Goal: Find specific page/section: Find specific page/section

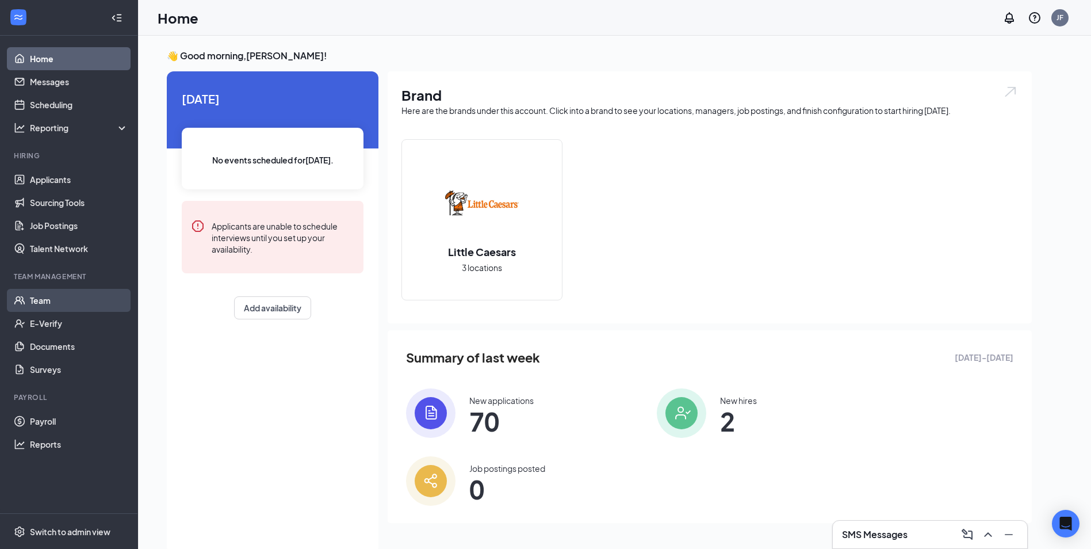
click at [55, 300] on link "Team" at bounding box center [79, 300] width 98 height 23
click at [63, 418] on link "Payroll" at bounding box center [79, 420] width 98 height 23
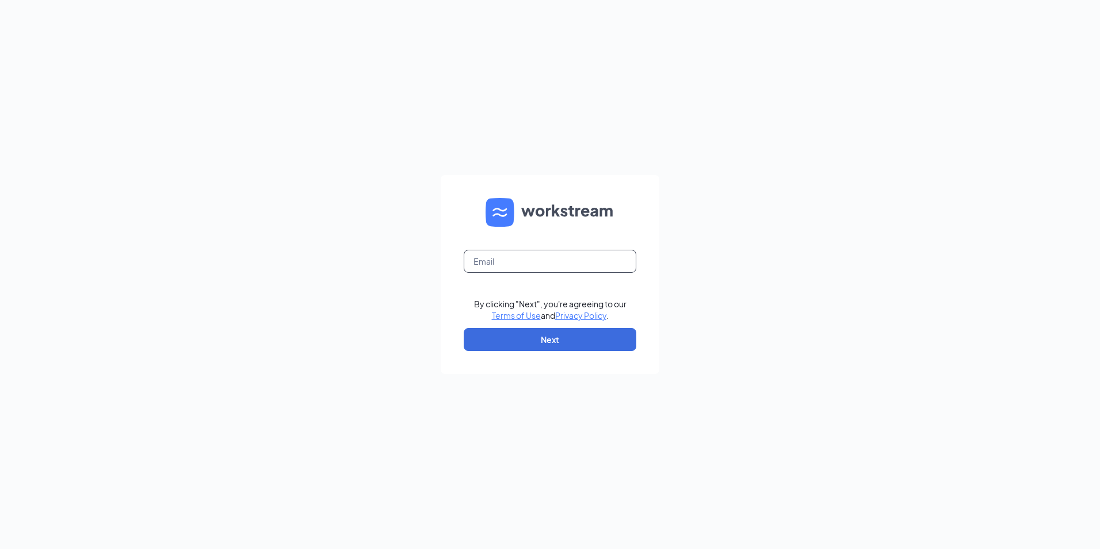
click at [477, 258] on input "text" at bounding box center [550, 261] width 173 height 23
type input "[EMAIL_ADDRESS][DOMAIN_NAME]"
click at [526, 347] on button "Next" at bounding box center [550, 339] width 173 height 23
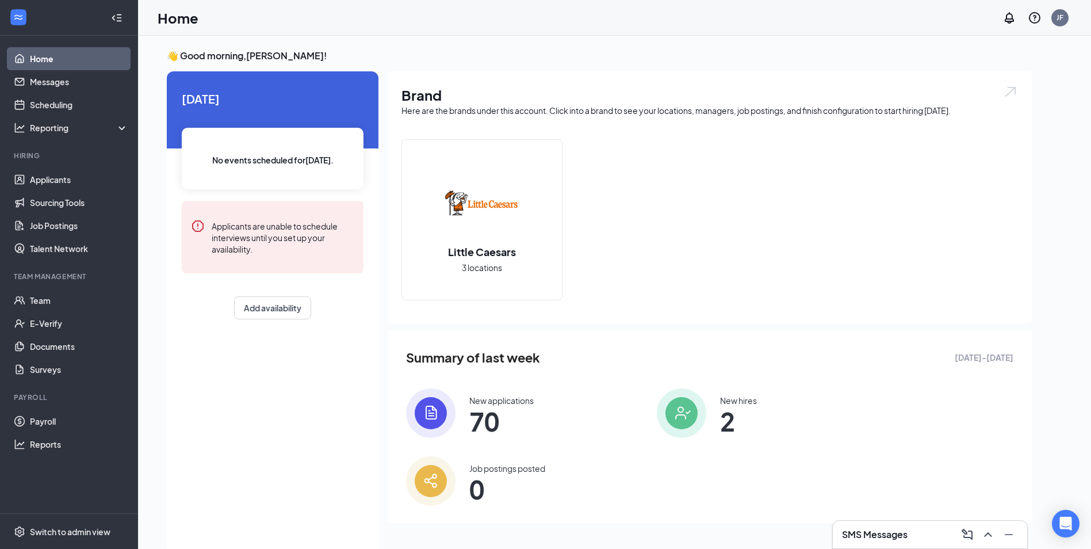
click at [991, 532] on icon "ChevronUp" at bounding box center [988, 534] width 14 height 14
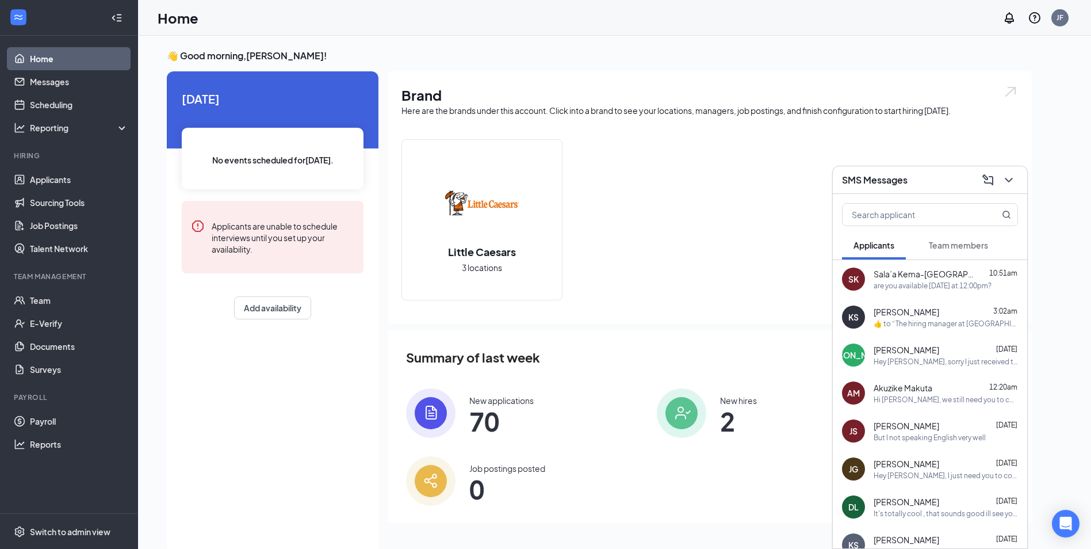
click at [906, 314] on span "Katelin Stach" at bounding box center [907, 312] width 66 height 12
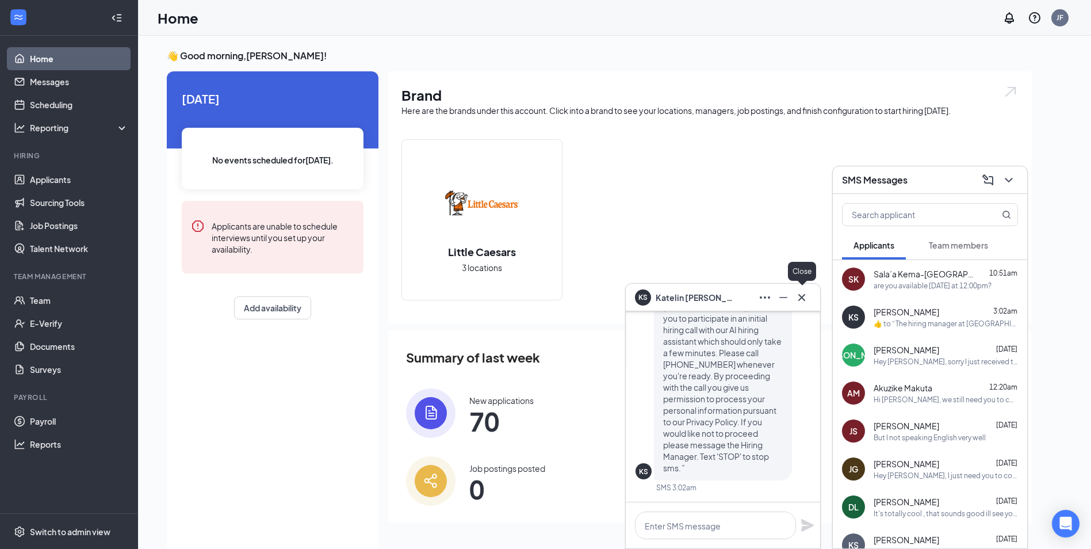
click at [803, 296] on icon "Cross" at bounding box center [801, 296] width 7 height 7
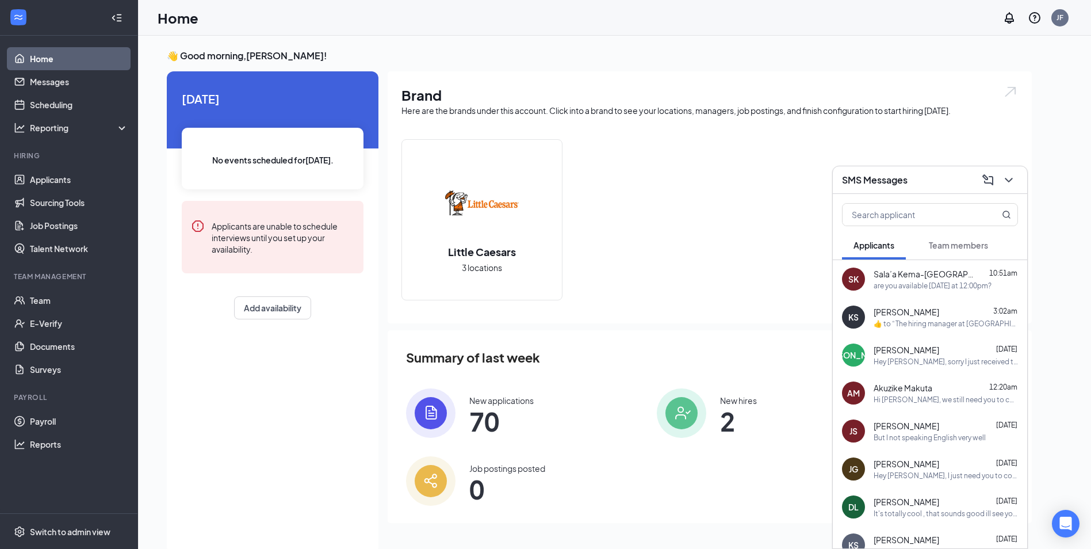
click at [1010, 175] on icon "ChevronDown" at bounding box center [1009, 180] width 14 height 14
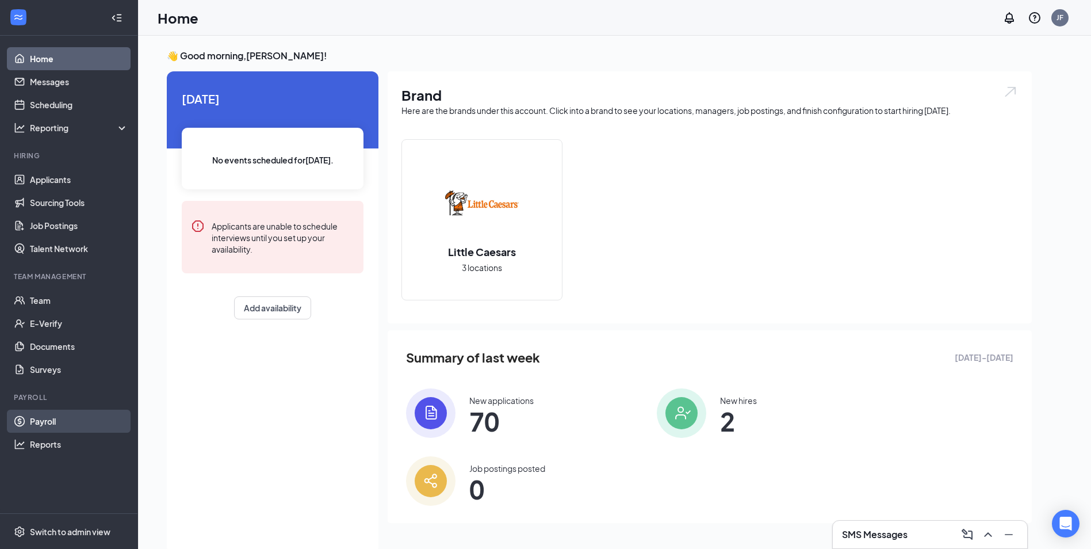
click at [53, 419] on link "Payroll" at bounding box center [79, 420] width 98 height 23
